Goal: Task Accomplishment & Management: Complete application form

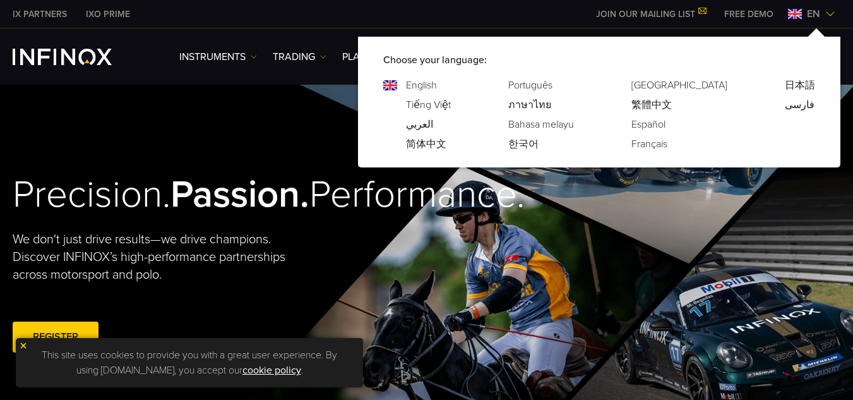
drag, startPoint x: 0, startPoint y: 0, endPoint x: 831, endPoint y: 13, distance: 831.6
click at [831, 13] on img at bounding box center [830, 14] width 10 height 10
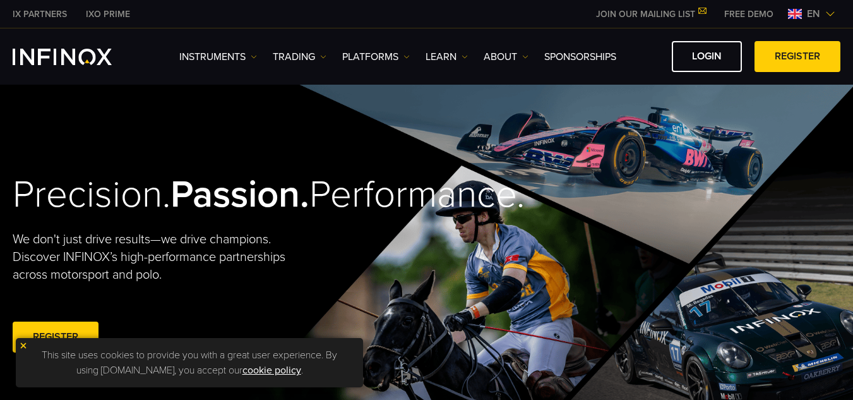
click at [831, 13] on img at bounding box center [830, 14] width 10 height 10
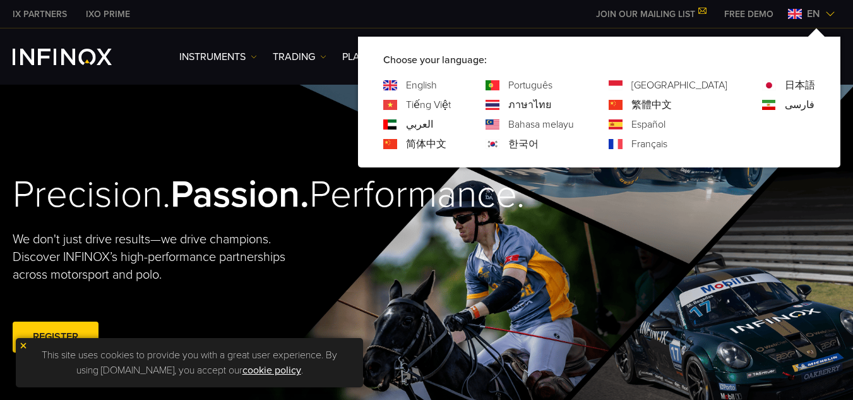
click at [665, 126] on link "Español" at bounding box center [648, 124] width 34 height 15
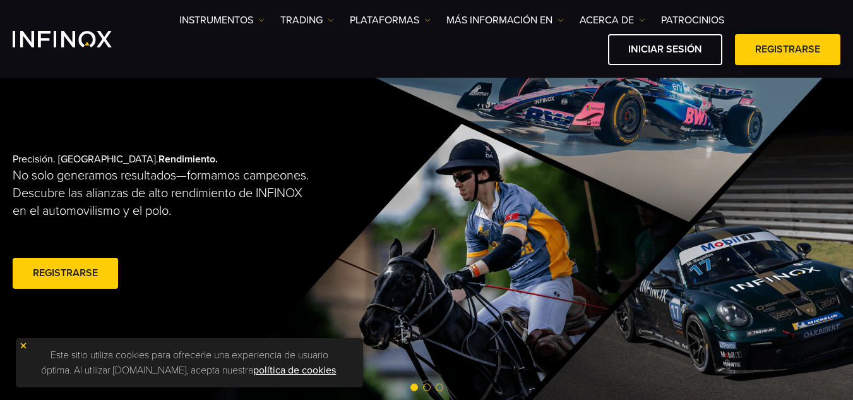
click at [792, 59] on link "Registrarse" at bounding box center [787, 49] width 105 height 31
